Goal: Find specific page/section: Find specific page/section

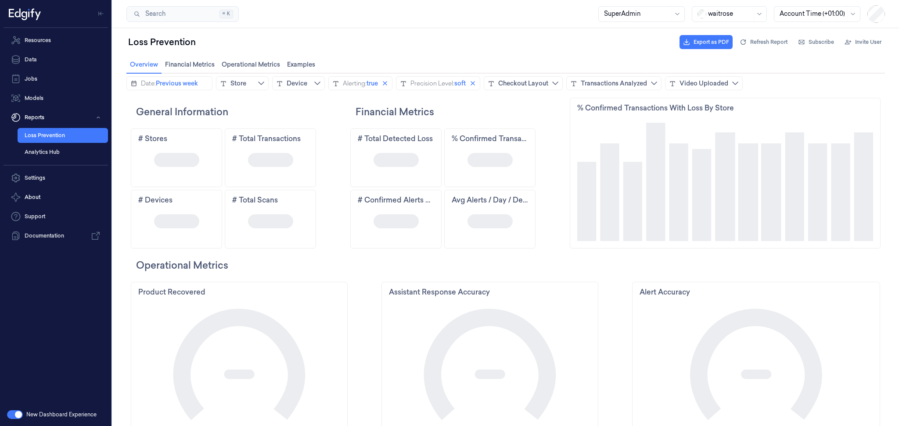
click at [752, 16] on div "waitrose" at bounding box center [728, 14] width 75 height 16
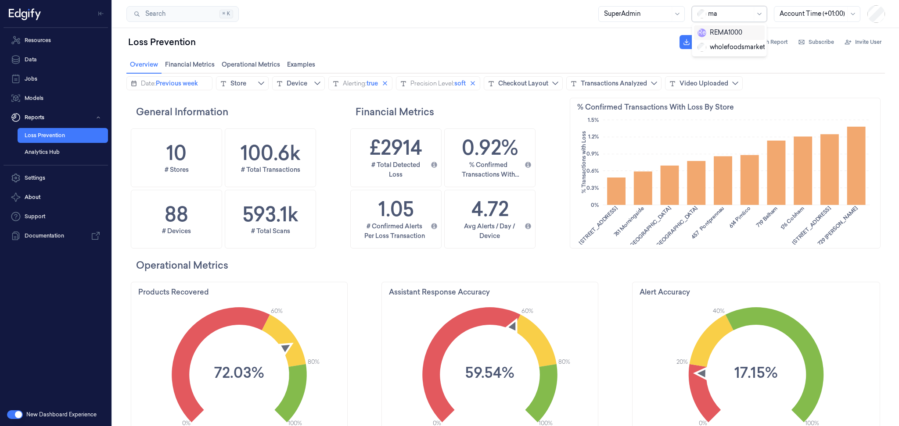
type input "ma"
click at [632, 39] on div "Loss Prevention Export as PDF Refresh Report Subscribe Invite User" at bounding box center [505, 42] width 758 height 21
click at [718, 9] on div at bounding box center [730, 13] width 44 height 9
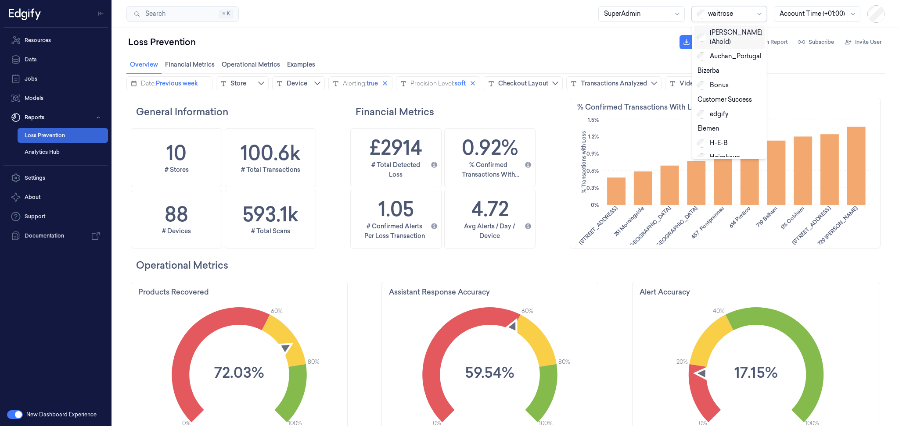
click at [47, 132] on link "Loss Prevention" at bounding box center [63, 135] width 90 height 15
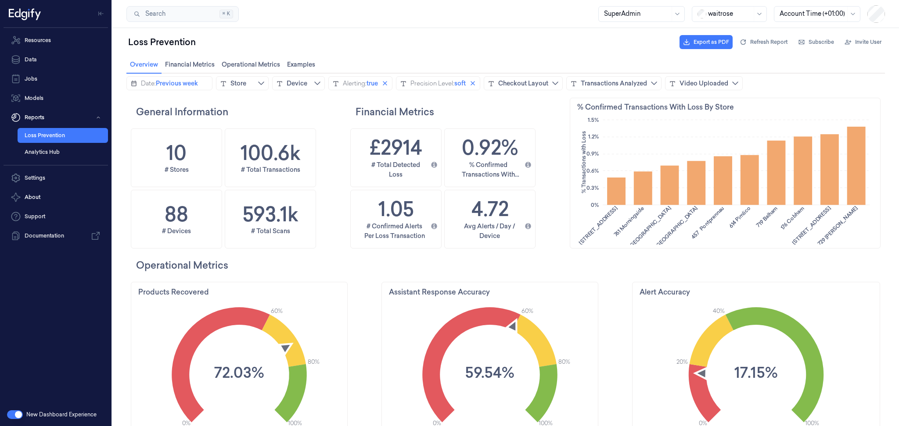
click at [753, 13] on span at bounding box center [753, 14] width 0 height 15
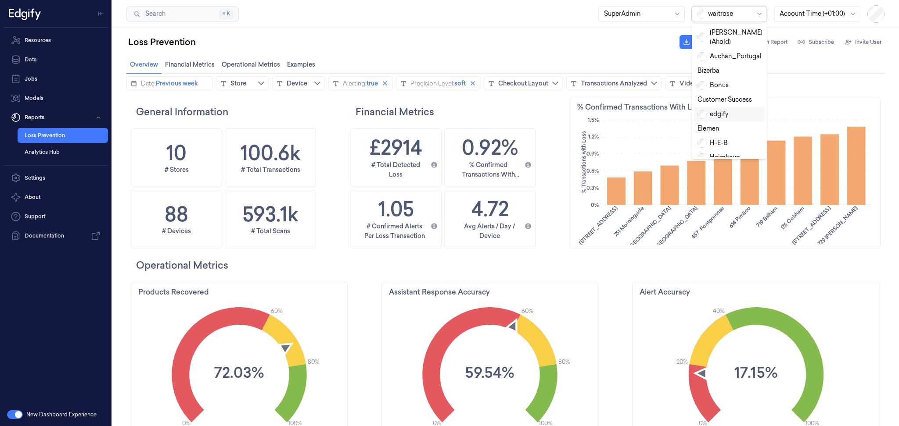
click at [731, 110] on div "edgify" at bounding box center [729, 114] width 64 height 9
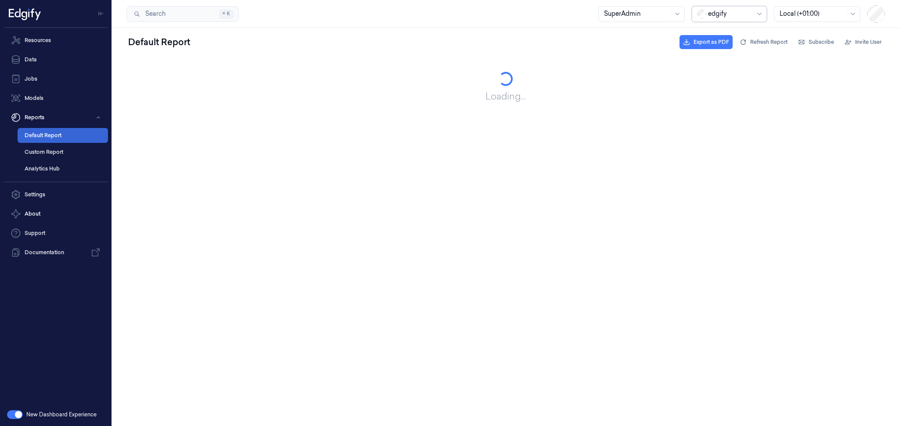
click at [44, 136] on link "Default Report" at bounding box center [63, 135] width 90 height 15
click at [46, 59] on link "Data" at bounding box center [56, 60] width 104 height 18
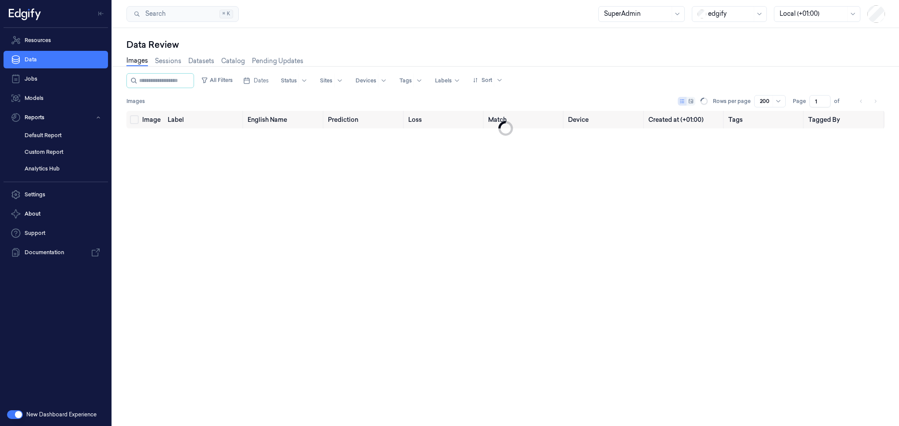
click at [173, 66] on div at bounding box center [505, 66] width 793 height 0
click at [172, 63] on link "Sessions" at bounding box center [168, 61] width 26 height 10
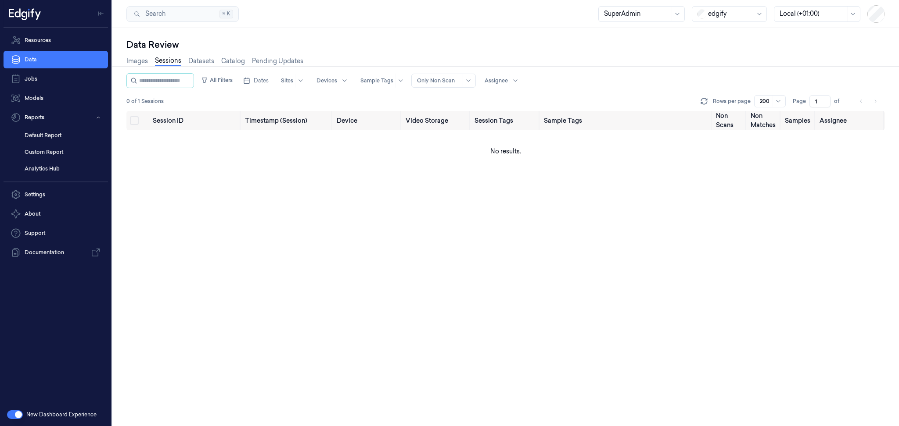
drag, startPoint x: 176, startPoint y: 59, endPoint x: 166, endPoint y: 64, distance: 11.4
click at [176, 59] on link "Sessions" at bounding box center [168, 61] width 26 height 10
drag, startPoint x: 138, startPoint y: 66, endPoint x: 153, endPoint y: 65, distance: 14.5
click at [138, 66] on div "Images Sessions Datasets Catalog Pending Updates" at bounding box center [505, 62] width 758 height 22
click at [167, 63] on link "Sessions" at bounding box center [168, 61] width 26 height 10
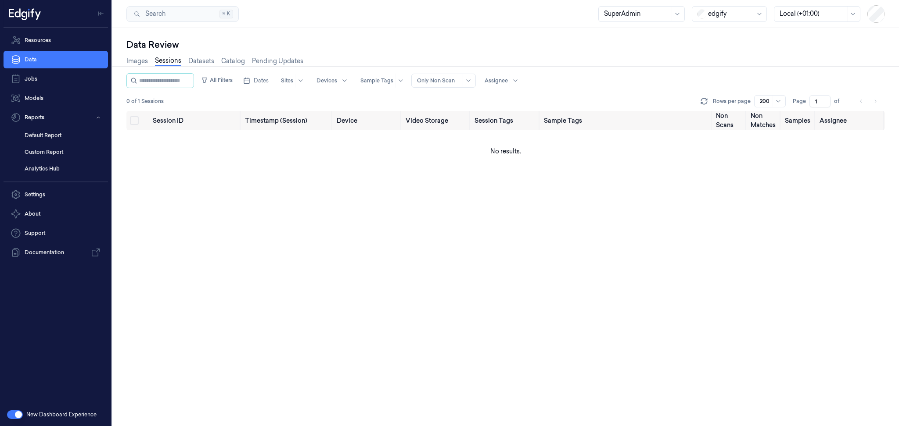
click at [149, 64] on div "Images Sessions Datasets Catalog Pending Updates" at bounding box center [214, 61] width 177 height 10
click at [142, 62] on link "Images" at bounding box center [136, 61] width 21 height 10
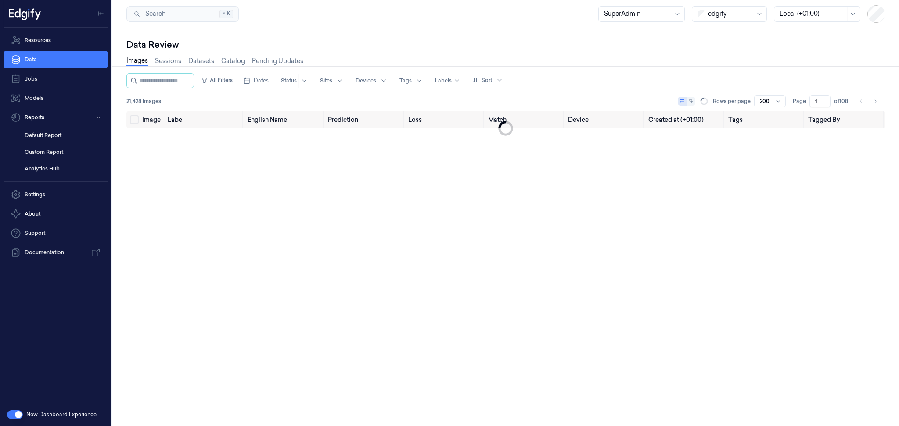
drag, startPoint x: 167, startPoint y: 63, endPoint x: 282, endPoint y: 0, distance: 130.6
click at [168, 63] on link "Sessions" at bounding box center [168, 61] width 26 height 9
